Goal: Book appointment/travel/reservation

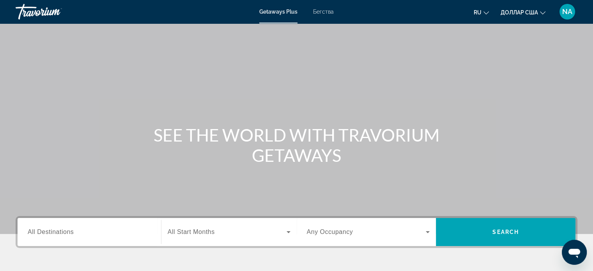
scroll to position [52, 0]
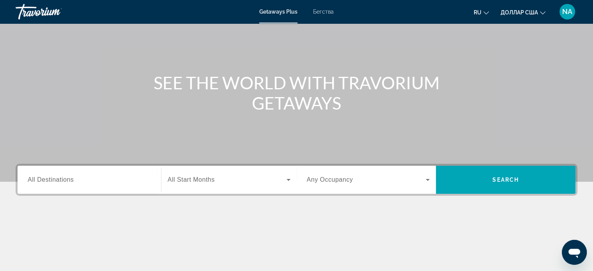
click at [61, 180] on span "All Destinations" at bounding box center [51, 179] width 46 height 7
click at [61, 180] on input "Destination All Destinations" at bounding box center [89, 180] width 123 height 9
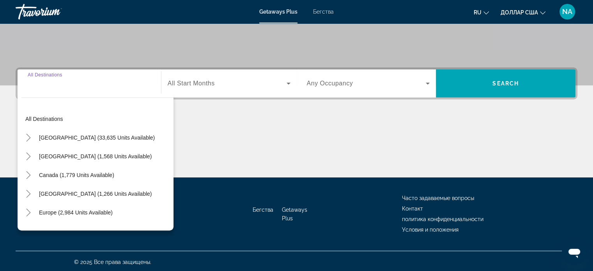
scroll to position [150, 0]
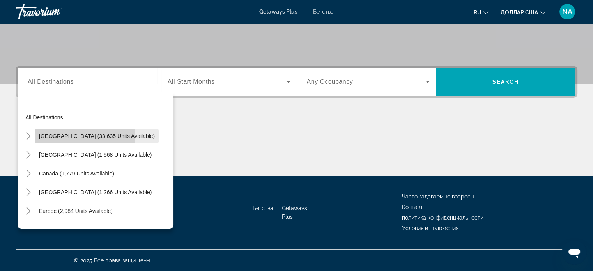
click at [55, 138] on span "[GEOGRAPHIC_DATA] (33,635 units available)" at bounding box center [97, 136] width 116 height 6
type input "**********"
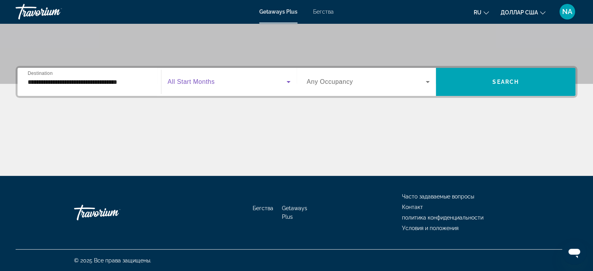
click at [290, 83] on icon "Виджет поиска" at bounding box center [288, 81] width 9 height 9
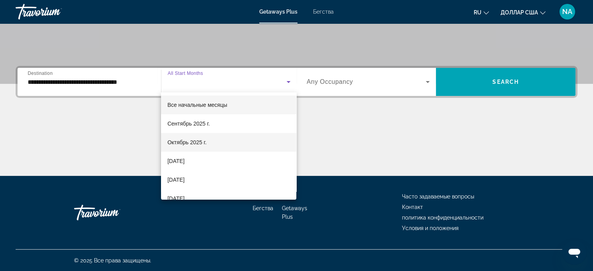
click at [245, 142] on mat-option "Октябрь 2025 г." at bounding box center [228, 142] width 135 height 19
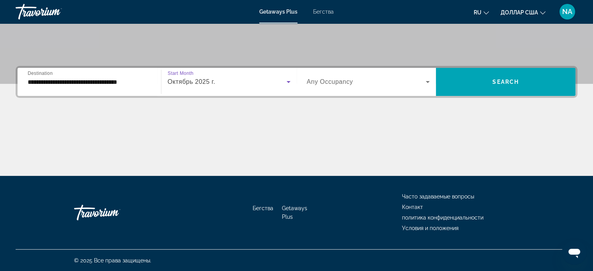
click at [428, 82] on icon "Виджет поиска" at bounding box center [428, 82] width 4 height 2
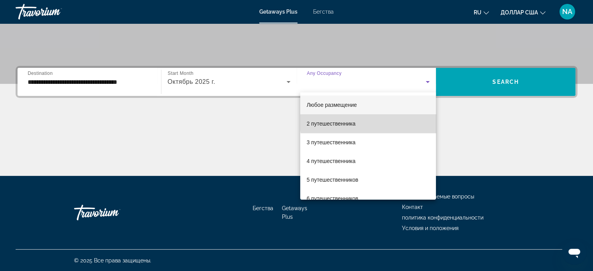
click at [414, 117] on mat-option "2 путешественника" at bounding box center [368, 123] width 136 height 19
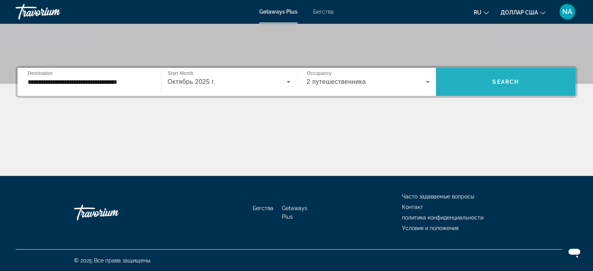
click at [491, 94] on span "Виджет поиска" at bounding box center [506, 82] width 140 height 28
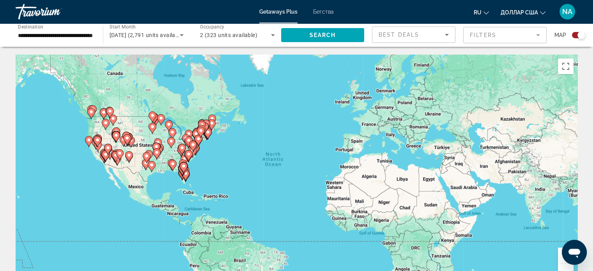
click at [209, 151] on div "To activate drag with keyboard, press Alt + Enter. Once in keyboard drag state,…" at bounding box center [297, 172] width 562 height 234
click at [193, 138] on gmp-advanced-marker "Основное содержание" at bounding box center [196, 135] width 8 height 12
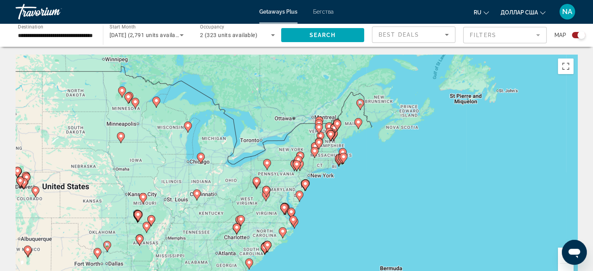
click at [339, 154] on gmp-advanced-marker "Основное содержание" at bounding box center [343, 154] width 8 height 12
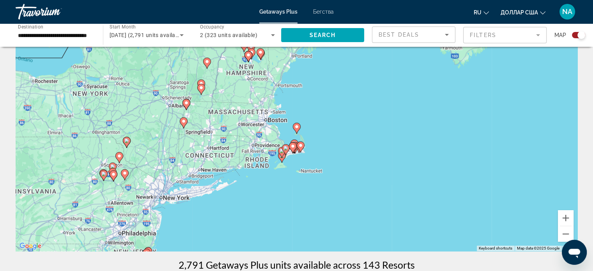
scroll to position [37, 0]
click at [157, 223] on div "To navigate, press the arrow keys. To activate drag with keyboard, press Alt + …" at bounding box center [297, 134] width 562 height 234
click at [145, 248] on gmp-advanced-marker "Основное содержание" at bounding box center [147, 254] width 8 height 12
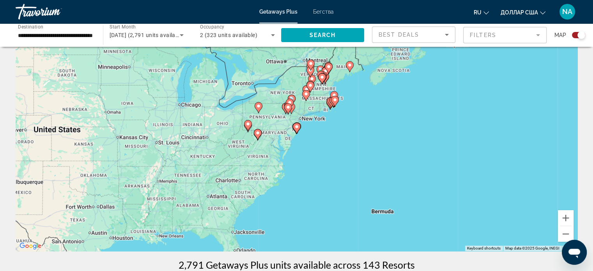
click at [299, 127] on icon "Основное содержание" at bounding box center [296, 128] width 7 height 10
type input "**********"
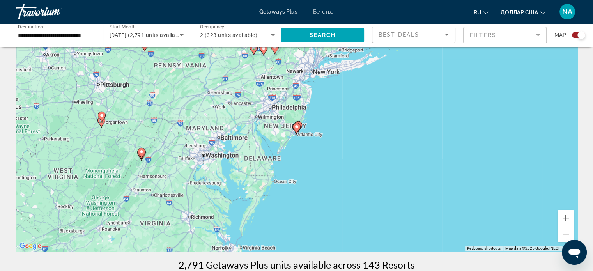
click at [300, 128] on icon "Основное содержание" at bounding box center [296, 128] width 7 height 10
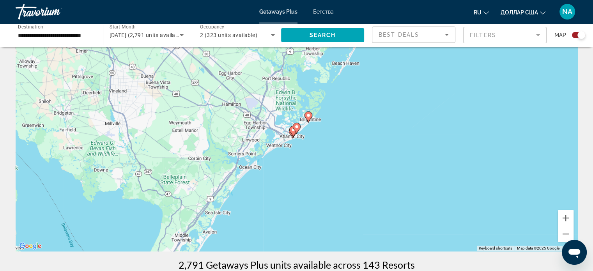
click at [295, 133] on gmp-advanced-marker "Основное содержание" at bounding box center [297, 128] width 8 height 12
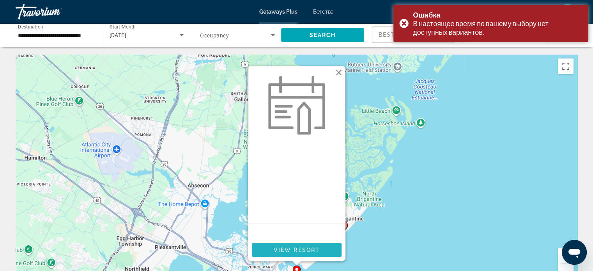
click at [301, 249] on span "View Resort" at bounding box center [296, 250] width 46 height 6
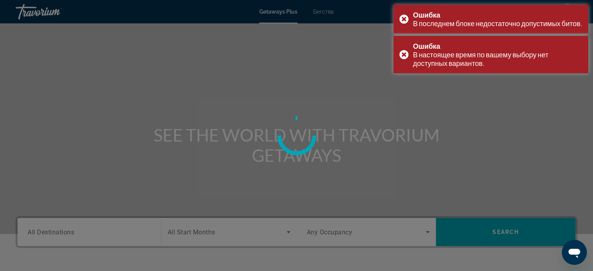
click at [301, 249] on div at bounding box center [296, 135] width 593 height 271
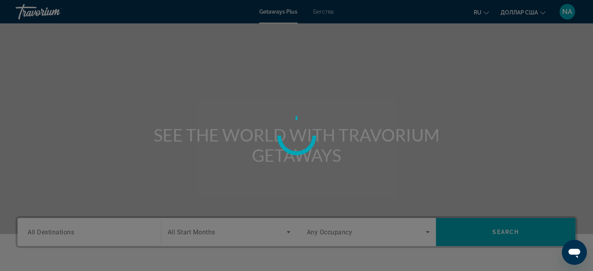
click at [301, 249] on div at bounding box center [296, 135] width 593 height 271
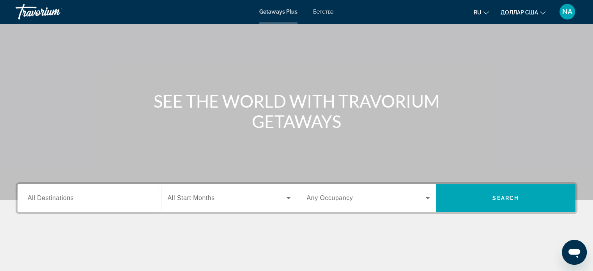
scroll to position [30, 0]
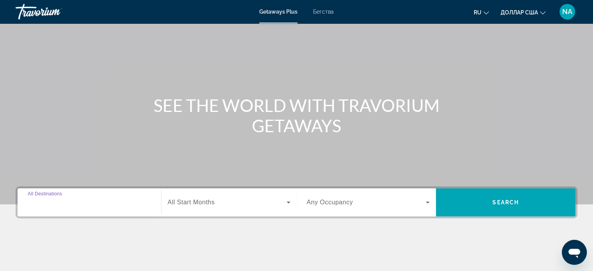
click at [122, 199] on input "Destination All Destinations" at bounding box center [89, 202] width 123 height 9
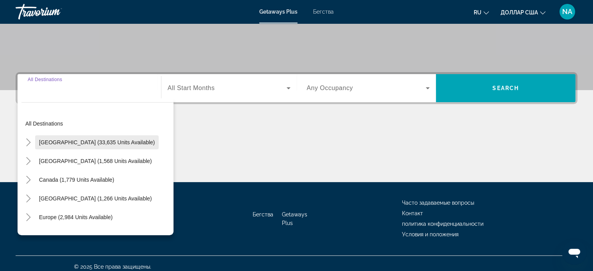
scroll to position [150, 0]
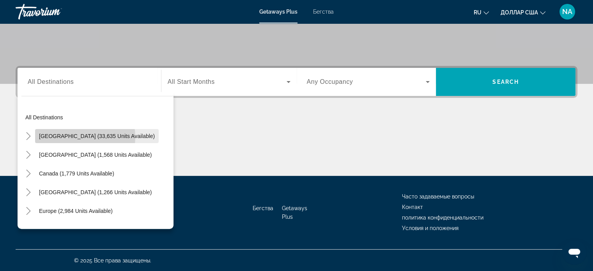
click at [75, 137] on span "[GEOGRAPHIC_DATA] (33,635 units available)" at bounding box center [97, 136] width 116 height 6
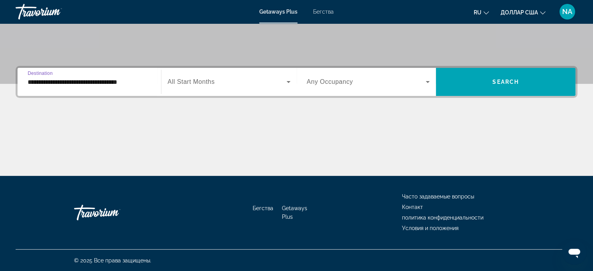
click at [102, 83] on input "**********" at bounding box center [89, 82] width 123 height 9
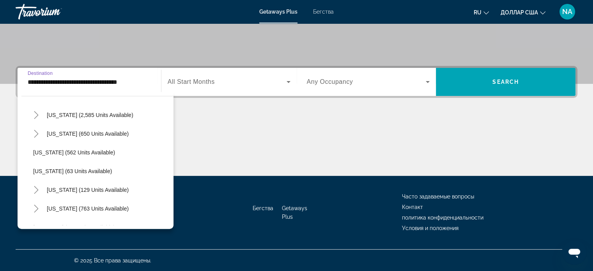
scroll to position [395, 0]
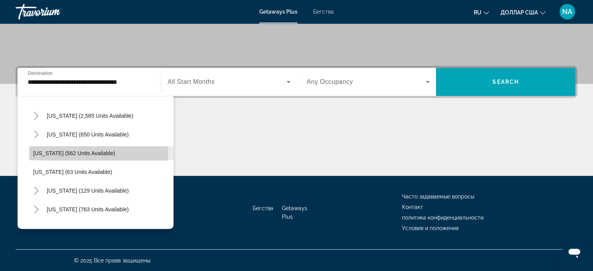
click at [56, 154] on span "[US_STATE] (562 units available)" at bounding box center [74, 153] width 82 height 6
type input "**********"
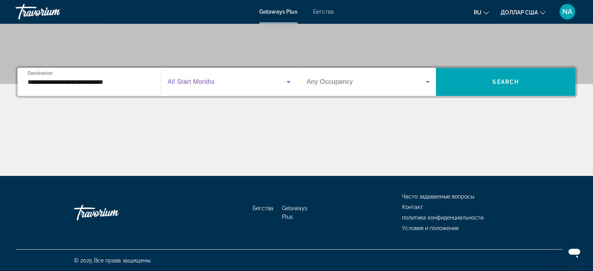
click at [289, 83] on icon "Виджет поиска" at bounding box center [288, 81] width 9 height 9
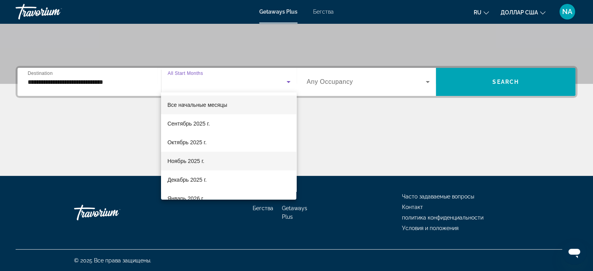
click at [244, 164] on mat-option "Ноябрь 2025 г." at bounding box center [228, 161] width 135 height 19
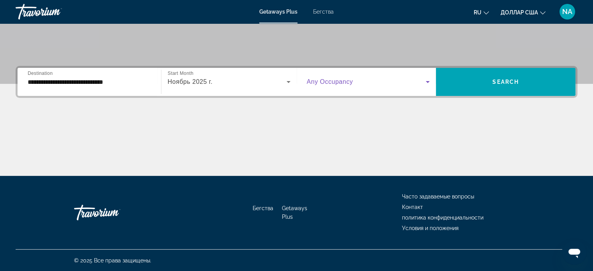
click at [427, 81] on icon "Виджет поиска" at bounding box center [427, 81] width 9 height 9
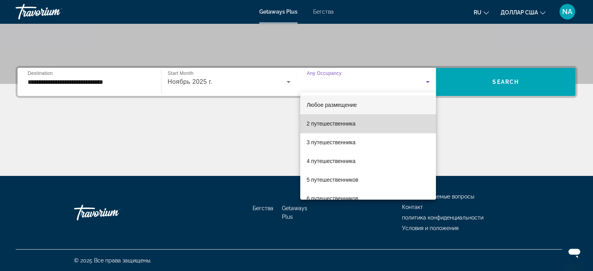
click at [406, 120] on mat-option "2 путешественника" at bounding box center [368, 123] width 136 height 19
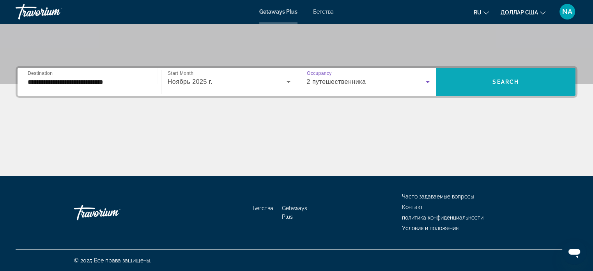
click at [467, 86] on span "Виджет поиска" at bounding box center [506, 82] width 140 height 19
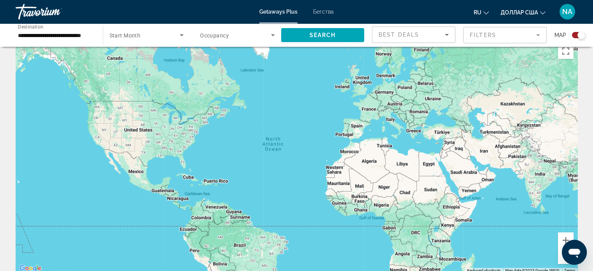
scroll to position [15, 0]
click at [55, 39] on input "**********" at bounding box center [55, 35] width 75 height 9
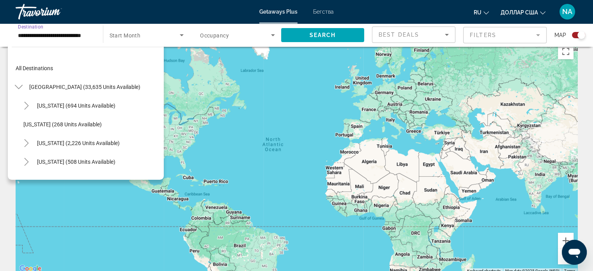
scroll to position [383, 0]
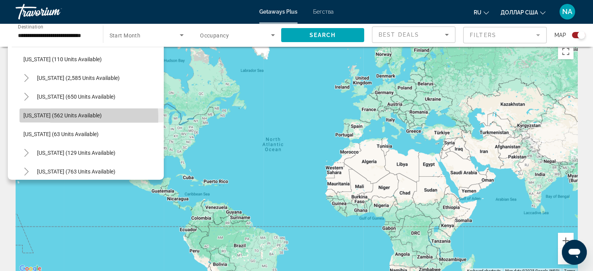
click at [55, 117] on span "[US_STATE] (562 units available)" at bounding box center [62, 115] width 78 height 6
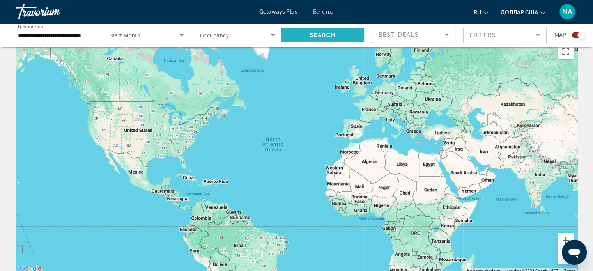
click at [316, 37] on span "Search" at bounding box center [322, 35] width 27 height 6
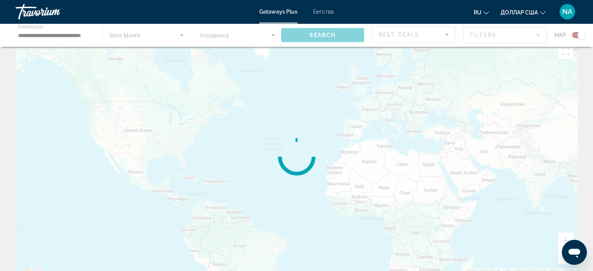
scroll to position [0, 0]
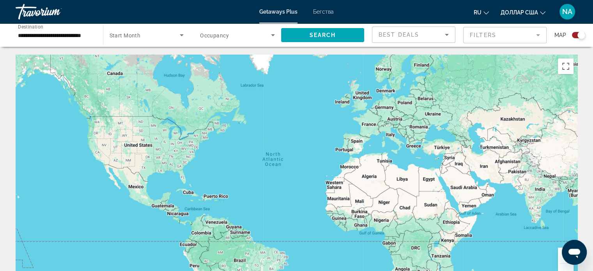
click at [181, 37] on icon "Search widget" at bounding box center [181, 34] width 9 height 9
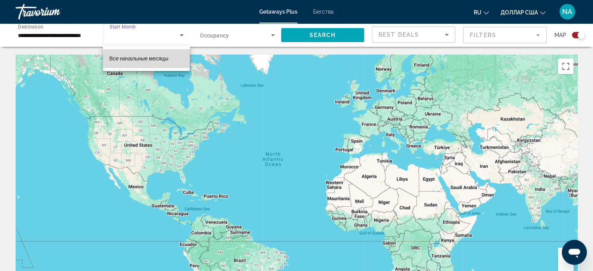
click at [177, 62] on mat-option "Все начальные месяцы" at bounding box center [146, 58] width 87 height 19
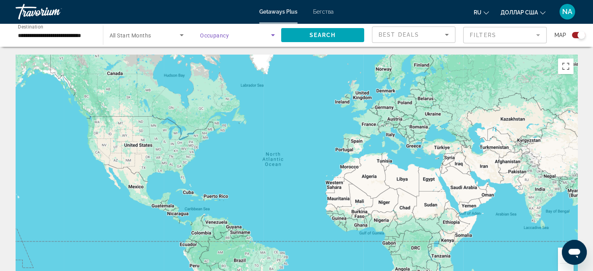
click at [273, 37] on icon "Search widget" at bounding box center [272, 34] width 9 height 9
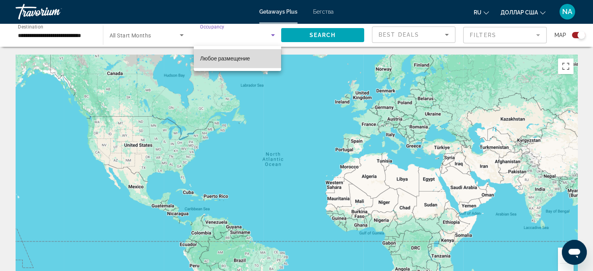
click at [273, 53] on mat-option "Любое размещение" at bounding box center [237, 58] width 87 height 19
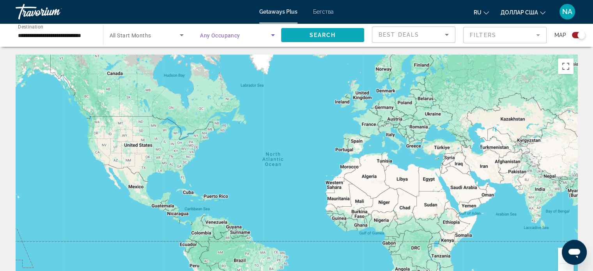
click at [289, 39] on span "Search widget" at bounding box center [322, 35] width 83 height 19
click at [198, 137] on image "Основное содержание" at bounding box center [198, 139] width 5 height 5
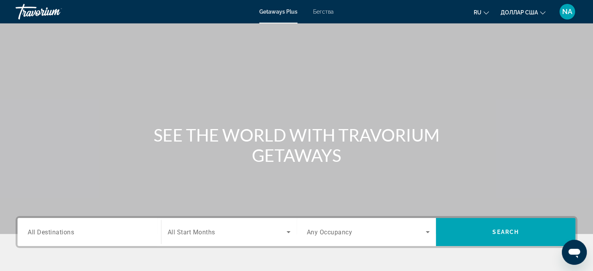
click at [3, 110] on div "Основное содержание" at bounding box center [296, 117] width 593 height 234
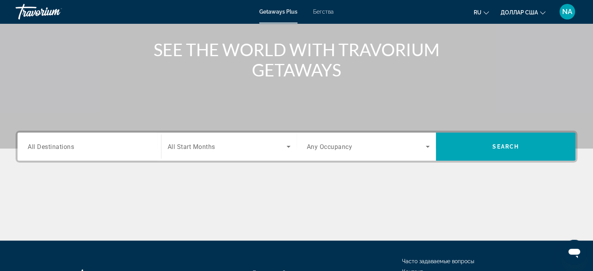
scroll to position [101, 0]
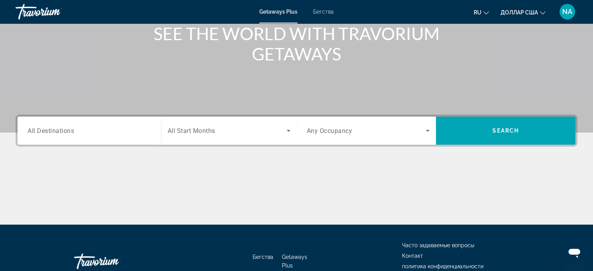
click at [78, 135] on div "Search widget" at bounding box center [89, 131] width 123 height 22
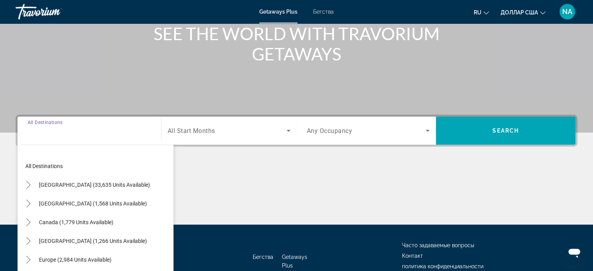
scroll to position [150, 0]
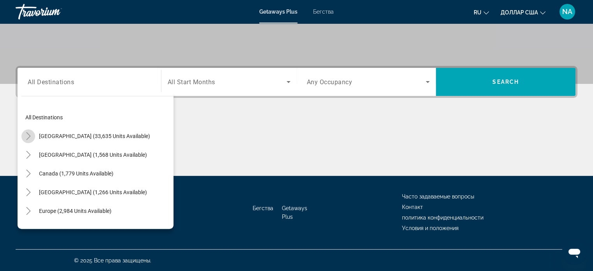
click at [27, 141] on mat-icon "Toggle United States (33,635 units available)" at bounding box center [28, 136] width 14 height 14
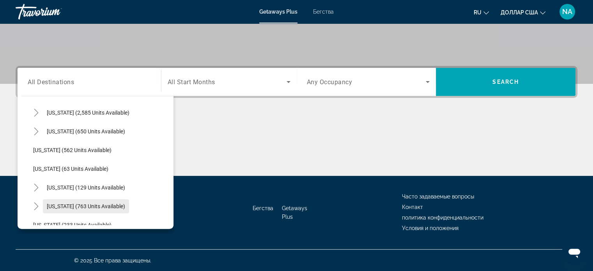
scroll to position [397, 0]
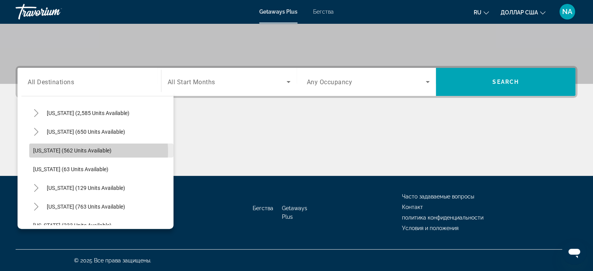
click at [85, 151] on span "[US_STATE] (562 units available)" at bounding box center [72, 150] width 78 height 6
type input "**********"
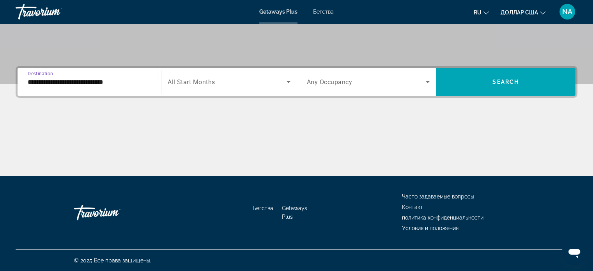
click at [287, 87] on div "Search widget" at bounding box center [229, 82] width 123 height 22
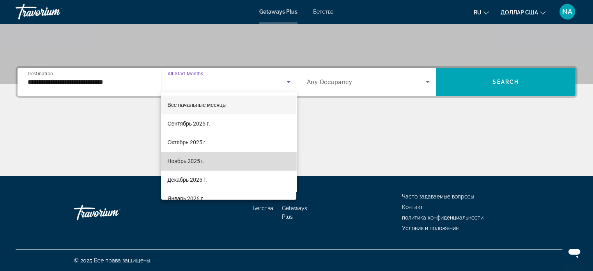
click at [261, 155] on mat-option "Ноябрь 2025 г." at bounding box center [228, 161] width 135 height 19
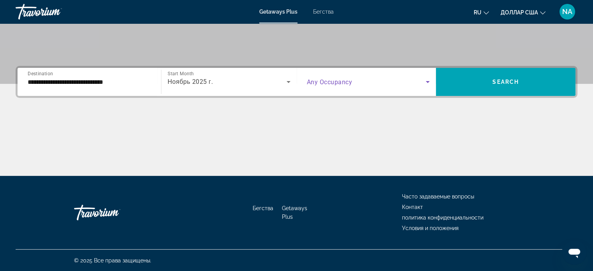
click at [430, 83] on icon "Search widget" at bounding box center [427, 81] width 9 height 9
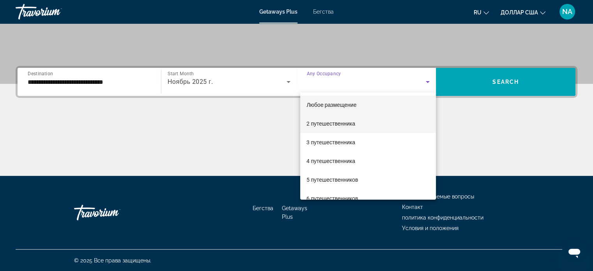
click at [415, 121] on mat-option "2 путешественника" at bounding box center [368, 123] width 136 height 19
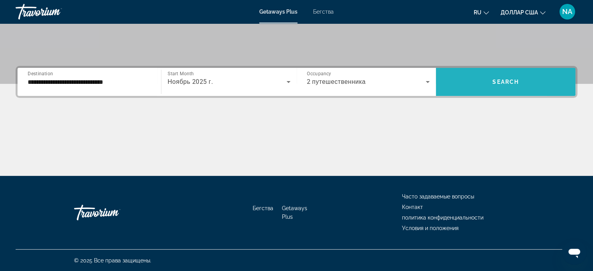
click at [463, 92] on span "Search widget" at bounding box center [506, 82] width 140 height 28
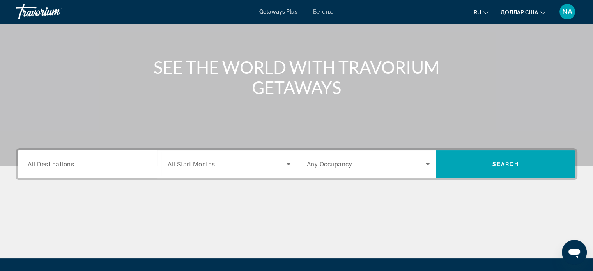
scroll to position [67, 0]
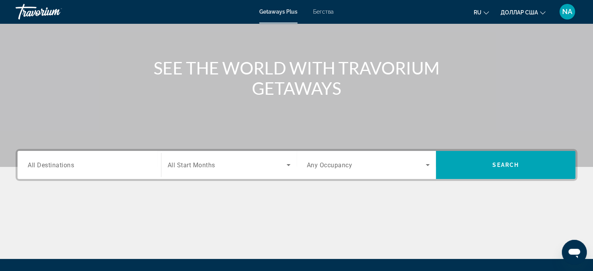
click at [114, 170] on div "Search widget" at bounding box center [89, 165] width 123 height 22
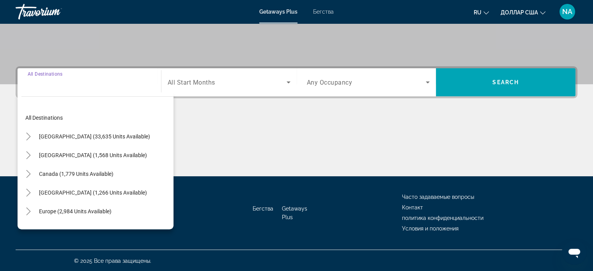
scroll to position [150, 0]
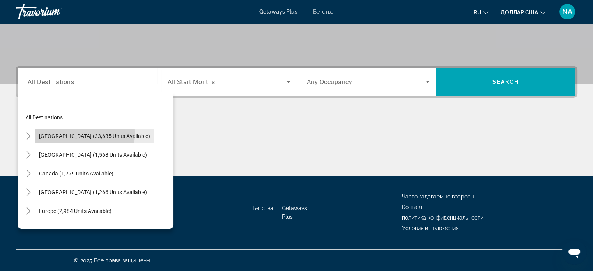
click at [49, 133] on span "[GEOGRAPHIC_DATA] (33,635 units available)" at bounding box center [94, 136] width 111 height 6
type input "**********"
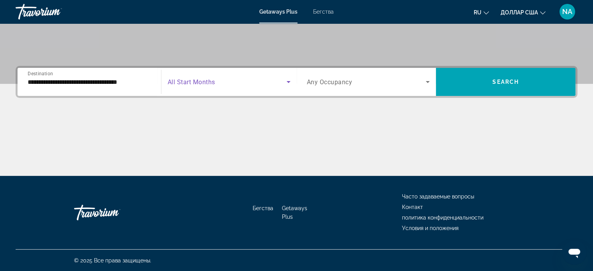
click at [288, 84] on icon "Search widget" at bounding box center [288, 81] width 9 height 9
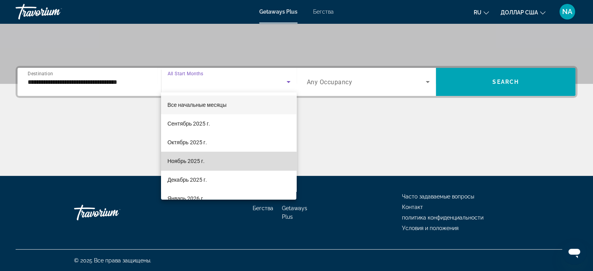
click at [273, 165] on mat-option "Ноябрь 2025 г." at bounding box center [228, 161] width 135 height 19
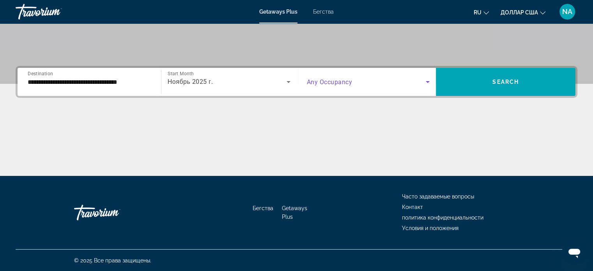
click at [426, 82] on icon "Search widget" at bounding box center [427, 81] width 9 height 9
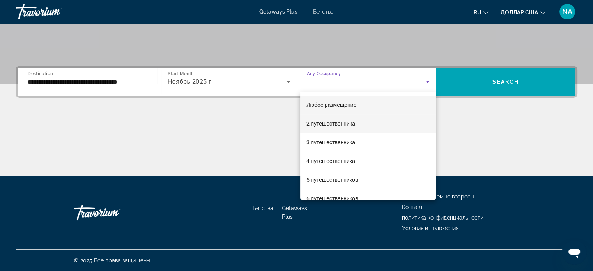
click at [409, 126] on mat-option "2 путешественника" at bounding box center [368, 123] width 136 height 19
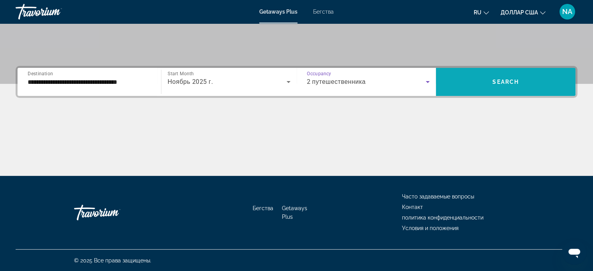
click at [451, 88] on span "Search widget" at bounding box center [506, 82] width 140 height 19
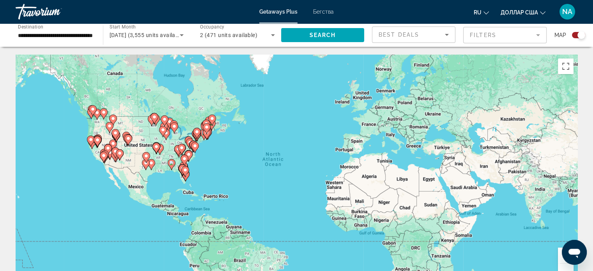
click at [198, 133] on image "Основное содержание" at bounding box center [197, 131] width 5 height 5
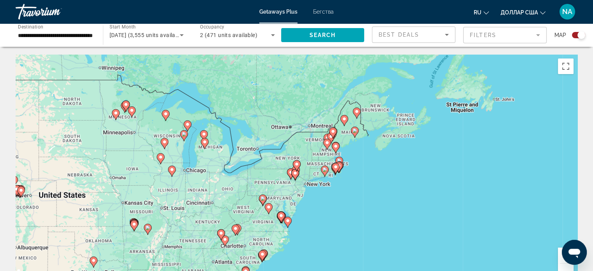
click at [303, 200] on div "To activate drag with keyboard, press Alt + Enter. Once in keyboard drag state,…" at bounding box center [297, 172] width 562 height 234
click at [309, 190] on div "To activate drag with keyboard, press Alt + Enter. Once in keyboard drag state,…" at bounding box center [297, 172] width 562 height 234
click at [293, 214] on div "To activate drag with keyboard, press Alt + Enter. Once in keyboard drag state,…" at bounding box center [297, 172] width 562 height 234
click at [290, 220] on icon "Основное содержание" at bounding box center [287, 222] width 7 height 10
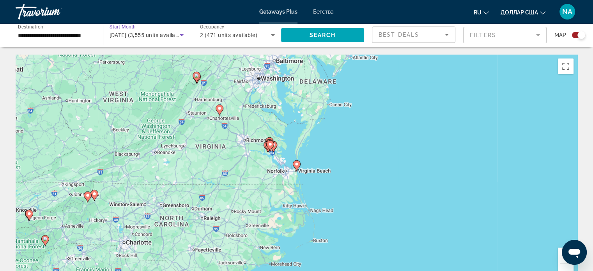
click at [183, 35] on icon "Search widget" at bounding box center [182, 35] width 4 height 2
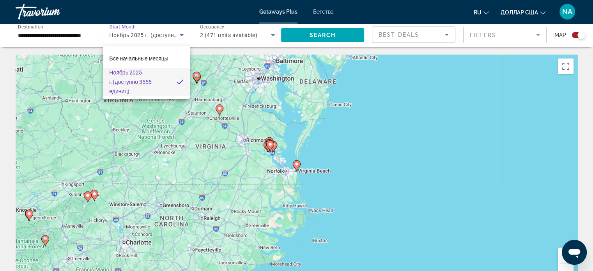
click at [80, 34] on div at bounding box center [296, 135] width 593 height 271
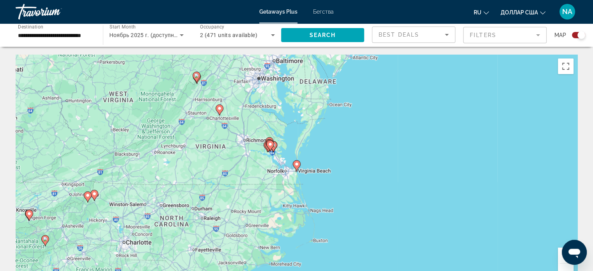
click at [35, 37] on input "**********" at bounding box center [55, 35] width 75 height 9
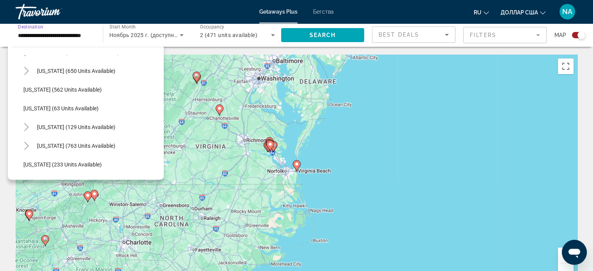
scroll to position [409, 0]
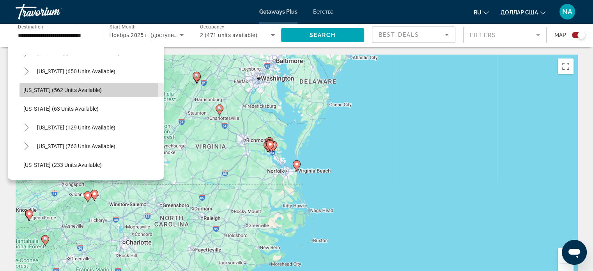
click at [59, 92] on span "[US_STATE] (562 units available)" at bounding box center [62, 90] width 78 height 6
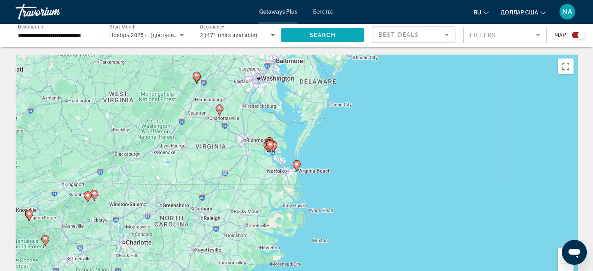
click at [295, 35] on span "Search widget" at bounding box center [322, 35] width 83 height 19
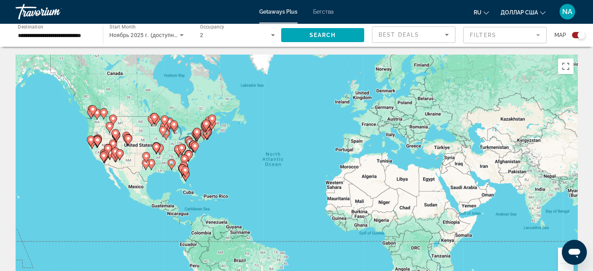
click at [200, 136] on gmp-advanced-marker "Основное содержание" at bounding box center [197, 134] width 8 height 12
type input "**********"
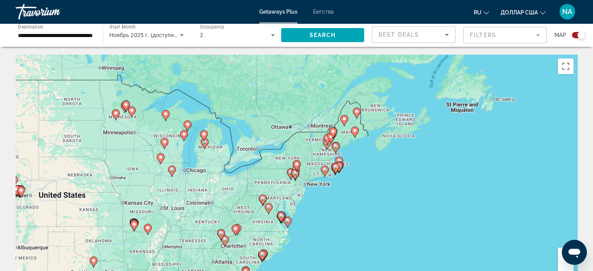
click at [95, 37] on div "**********" at bounding box center [55, 35] width 87 height 22
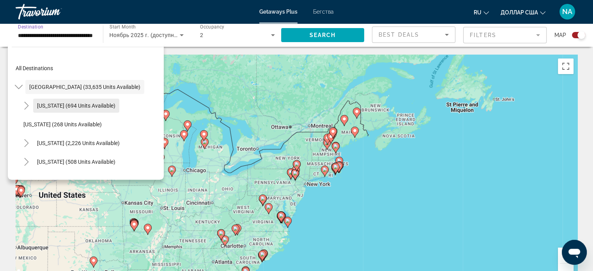
scroll to position [12, 0]
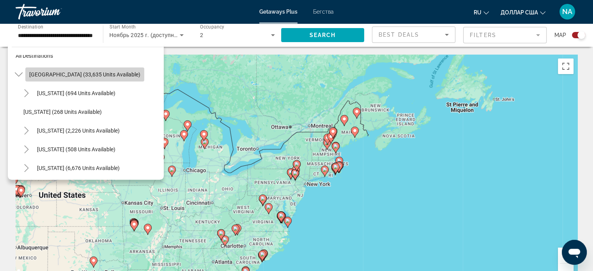
click at [95, 67] on span "Search widget" at bounding box center [84, 74] width 119 height 19
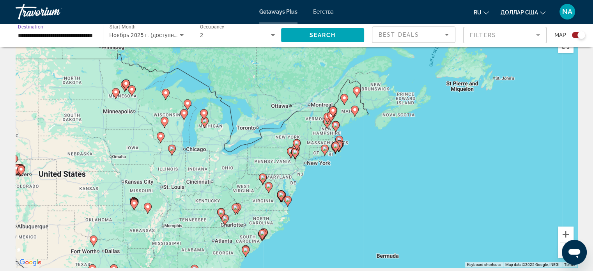
scroll to position [21, 0]
